Goal: Task Accomplishment & Management: Manage account settings

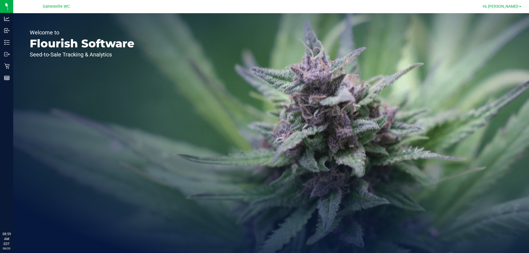
click at [516, 6] on span "Hi, [PERSON_NAME]!" at bounding box center [501, 6] width 36 height 4
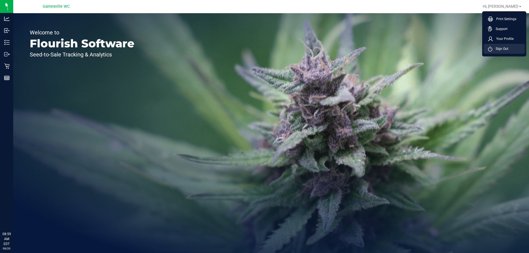
click at [509, 50] on li "Sign Out" at bounding box center [503, 49] width 41 height 10
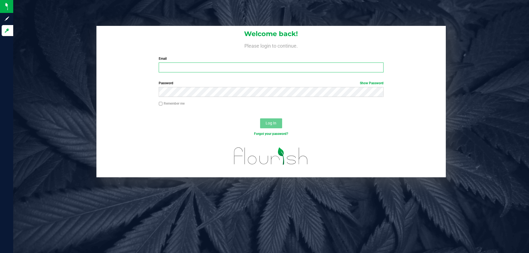
click at [309, 66] on input "Email" at bounding box center [271, 68] width 225 height 10
type input "[EMAIL_ADDRESS][DOMAIN_NAME]"
click at [260, 118] on button "Log In" at bounding box center [271, 123] width 22 height 10
